Goal: Information Seeking & Learning: Learn about a topic

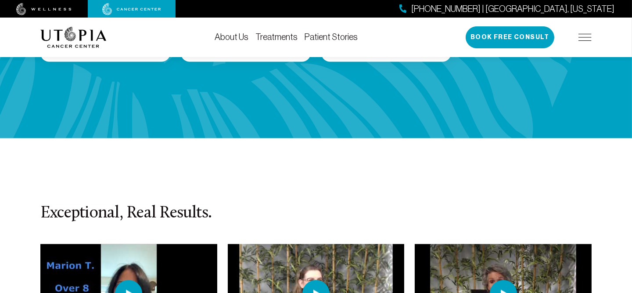
scroll to position [1931, 0]
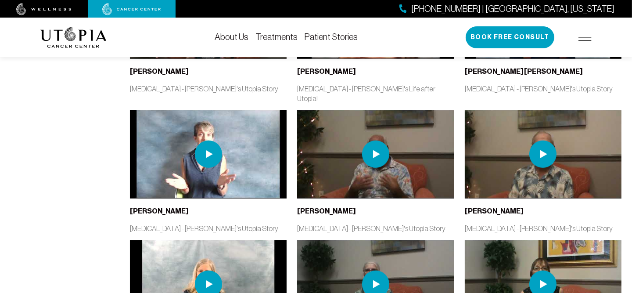
scroll to position [702, 0]
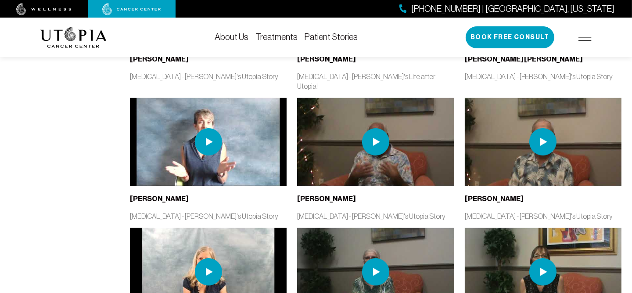
click at [545, 128] on img at bounding box center [542, 141] width 27 height 27
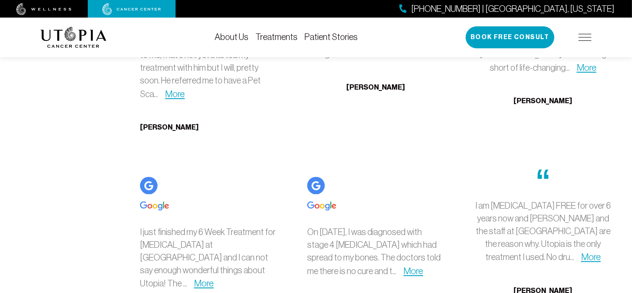
scroll to position [2194, 0]
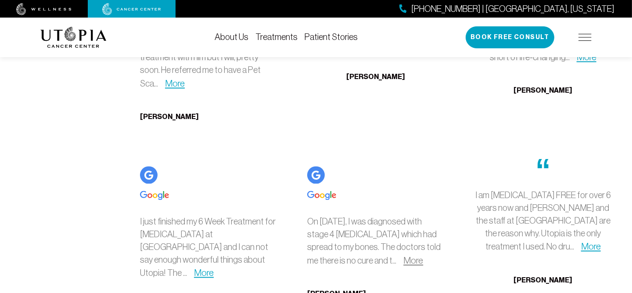
click at [403, 255] on link "More" at bounding box center [413, 260] width 20 height 10
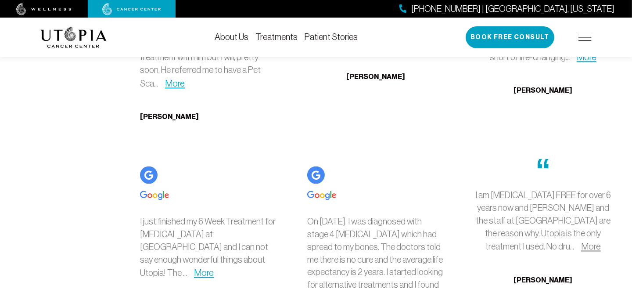
click at [581, 241] on link "More" at bounding box center [591, 246] width 20 height 10
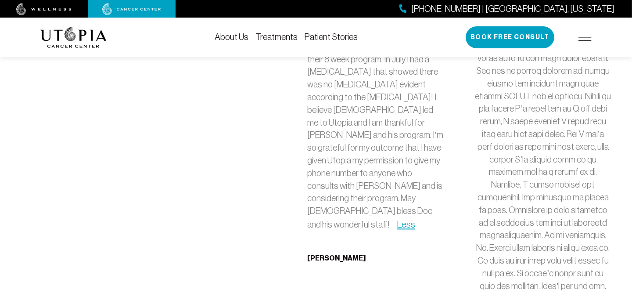
scroll to position [2545, 0]
